Goal: Check status: Check status

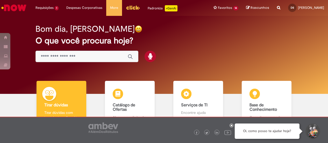
drag, startPoint x: 190, startPoint y: 56, endPoint x: 197, endPoint y: 29, distance: 27.5
click at [190, 55] on div "Bom dia, [PERSON_NAME] O que você procura hoje?" at bounding box center [164, 43] width 276 height 44
click at [231, 125] on icon at bounding box center [232, 125] width 2 height 3
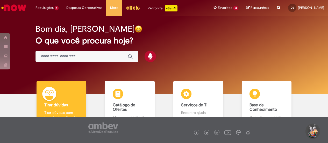
click at [133, 8] on img "Menu Cabeçalho" at bounding box center [133, 8] width 14 height 8
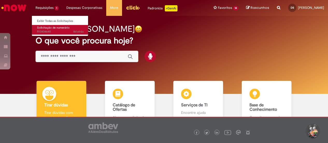
click at [56, 29] on link "Solicitação de numerário 8d atrás 8 dias atrás R13434640" at bounding box center [60, 30] width 57 height 10
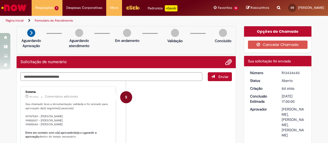
click at [182, 117] on li "S Sistema 15h atrás 15 horas atrás Comentários adicionais Seu chamado teve a do…" at bounding box center [126, 128] width 212 height 85
click at [197, 101] on li "S Sistema 15h atrás 15 horas atrás Comentários adicionais Seu chamado teve a do…" at bounding box center [126, 128] width 212 height 85
click at [198, 101] on li "S Sistema 15h atrás 15 horas atrás Comentários adicionais Seu chamado teve a do…" at bounding box center [126, 128] width 212 height 85
